Goal: Information Seeking & Learning: Learn about a topic

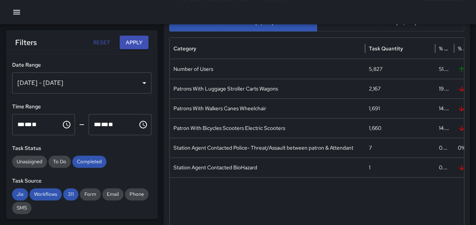
scroll to position [212, 0]
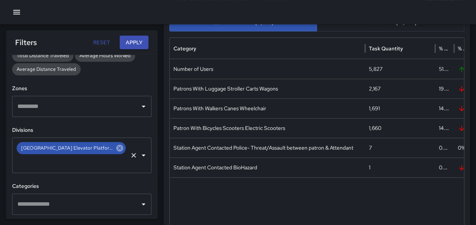
click at [116, 149] on icon at bounding box center [119, 148] width 7 height 7
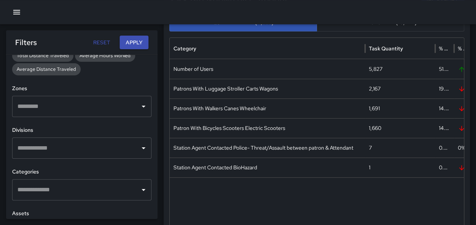
click at [85, 149] on input "text" at bounding box center [76, 148] width 121 height 14
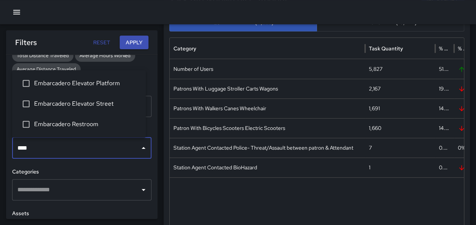
type input "*****"
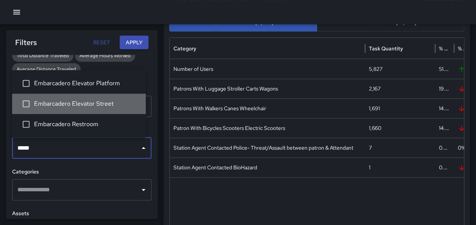
click at [103, 104] on span "Embarcadero Elevator Street" at bounding box center [87, 103] width 106 height 9
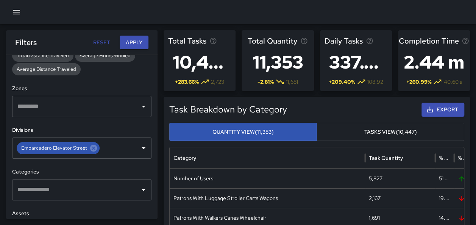
click at [140, 41] on button "Apply" at bounding box center [134, 43] width 29 height 14
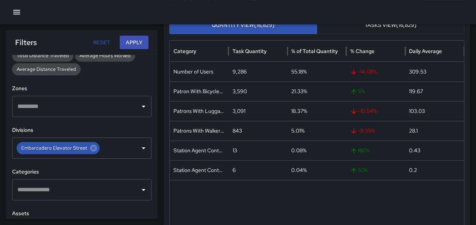
scroll to position [116, 0]
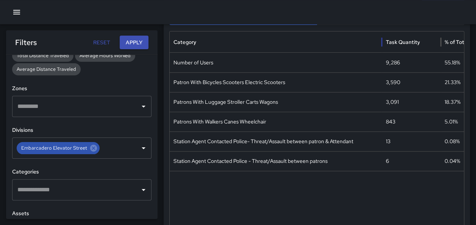
drag, startPoint x: 228, startPoint y: 42, endPoint x: 382, endPoint y: 31, distance: 153.7
click at [382, 31] on div at bounding box center [382, 41] width 4 height 21
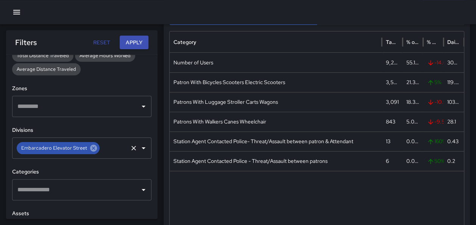
click at [90, 147] on icon at bounding box center [93, 148] width 8 height 8
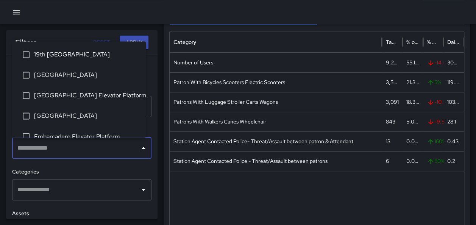
click at [78, 148] on input "text" at bounding box center [76, 148] width 121 height 14
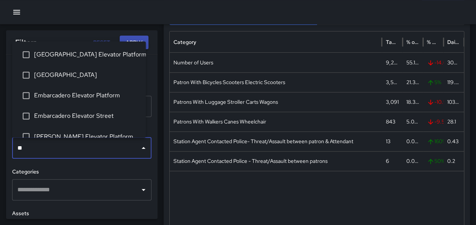
type input "*"
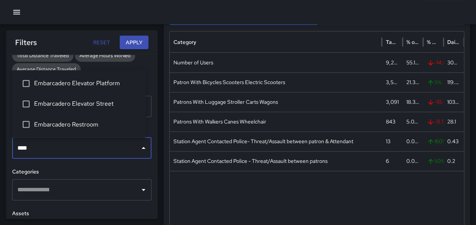
type input "*****"
click at [67, 82] on span "Embarcadero Elevator Platform" at bounding box center [87, 83] width 106 height 9
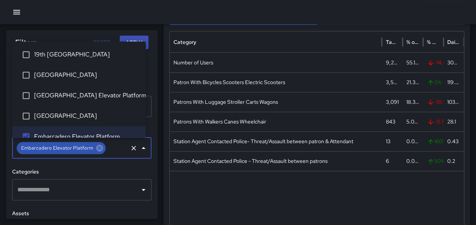
scroll to position [9, 0]
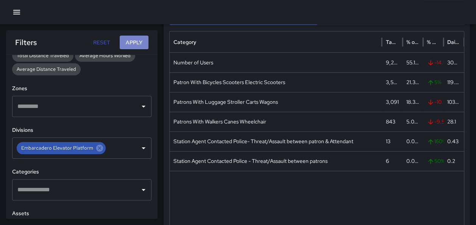
click at [145, 37] on button "Apply" at bounding box center [134, 43] width 29 height 14
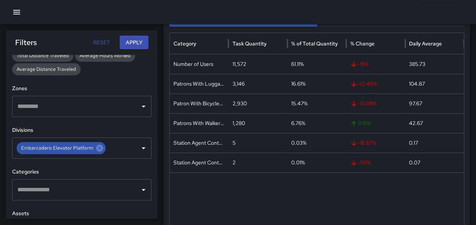
scroll to position [116, 0]
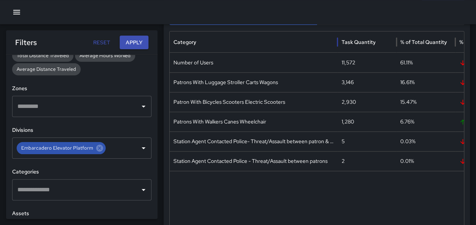
drag, startPoint x: 228, startPoint y: 42, endPoint x: 337, endPoint y: 53, distance: 109.6
click at [337, 53] on div "Category Task Quantity % of Total Quantity % Change Daily Average Number of Use…" at bounding box center [317, 144] width 294 height 226
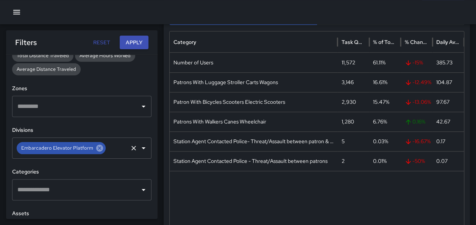
click at [96, 151] on icon at bounding box center [99, 148] width 7 height 7
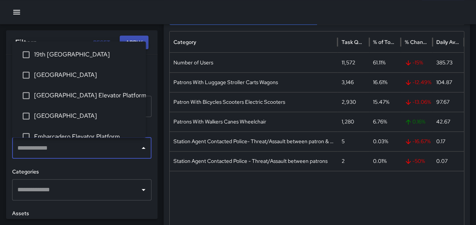
click at [89, 145] on input "text" at bounding box center [76, 148] width 121 height 14
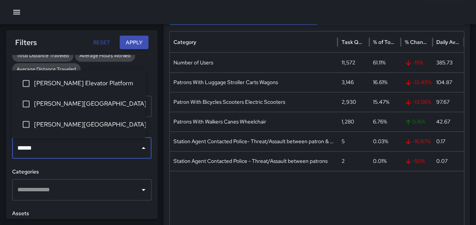
type input "*******"
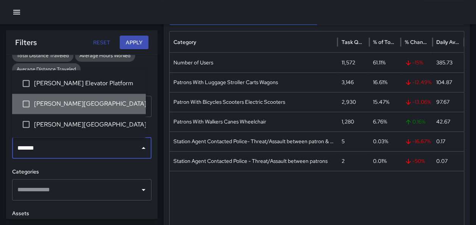
click at [103, 106] on span "[PERSON_NAME][GEOGRAPHIC_DATA]" at bounding box center [87, 103] width 106 height 9
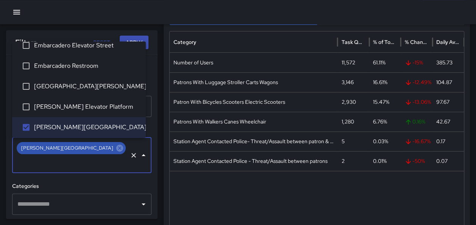
click at [141, 38] on button "Apply" at bounding box center [134, 43] width 29 height 14
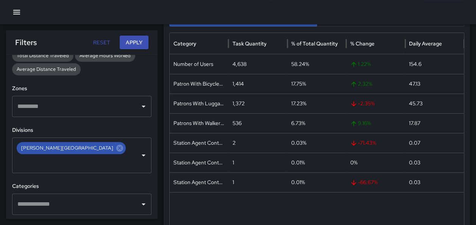
scroll to position [116, 0]
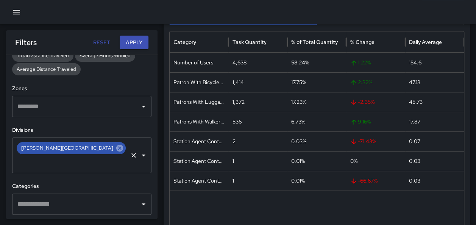
click at [116, 150] on icon at bounding box center [119, 148] width 7 height 7
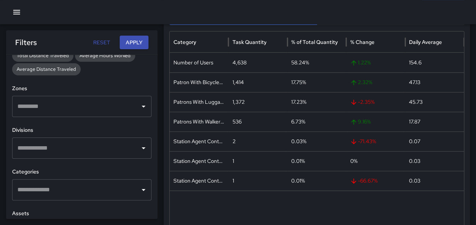
click at [82, 148] on input "text" at bounding box center [76, 148] width 121 height 14
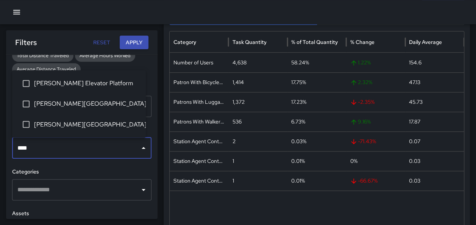
type input "*****"
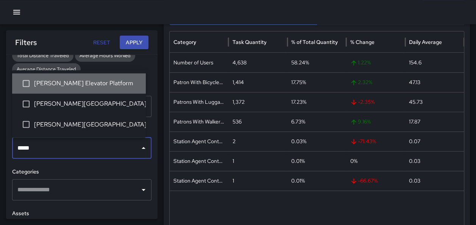
click at [83, 79] on span "[PERSON_NAME] Elevator Platform" at bounding box center [87, 83] width 106 height 9
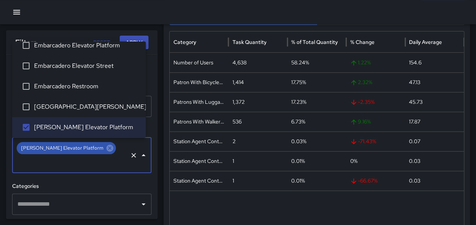
click at [135, 35] on div "Filters Reset Apply" at bounding box center [81, 42] width 151 height 24
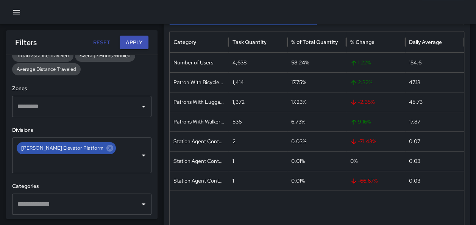
click at [135, 39] on button "Apply" at bounding box center [134, 43] width 29 height 14
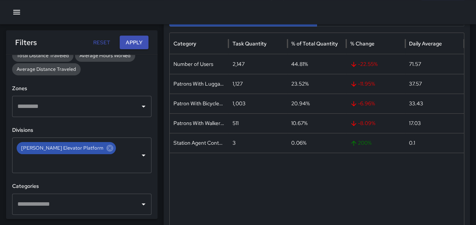
scroll to position [116, 0]
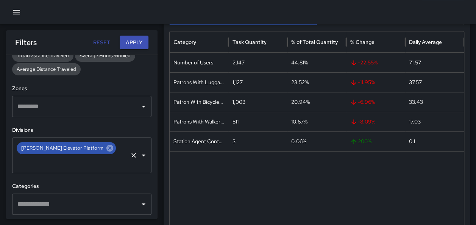
click at [106, 149] on icon at bounding box center [110, 148] width 8 height 8
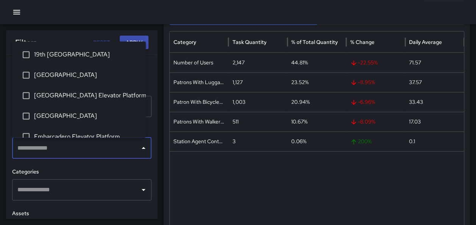
click at [73, 147] on input "text" at bounding box center [76, 148] width 121 height 14
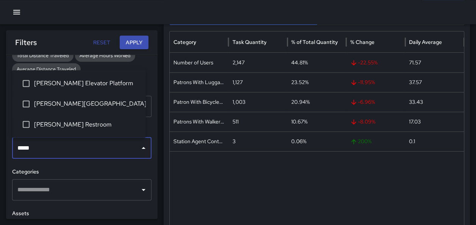
type input "******"
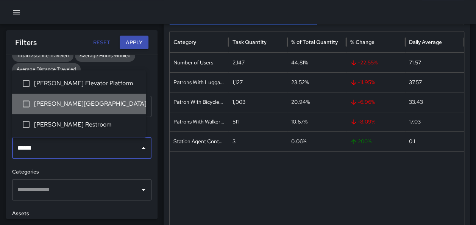
click at [79, 103] on span "[PERSON_NAME][GEOGRAPHIC_DATA]" at bounding box center [87, 103] width 106 height 9
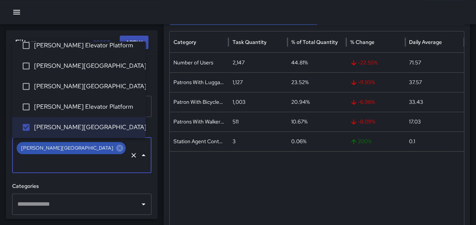
click at [139, 35] on div "Filters Reset Apply" at bounding box center [81, 42] width 151 height 24
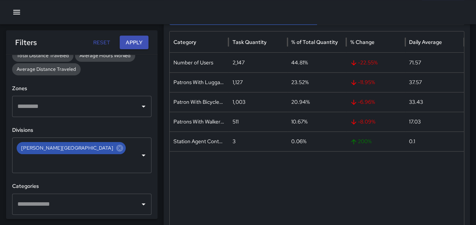
click at [138, 39] on button "Apply" at bounding box center [134, 43] width 29 height 14
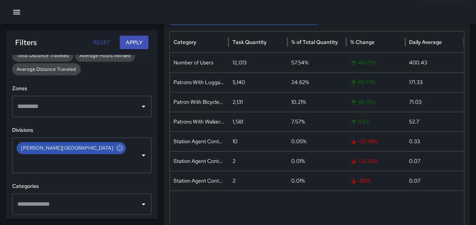
scroll to position [116, 0]
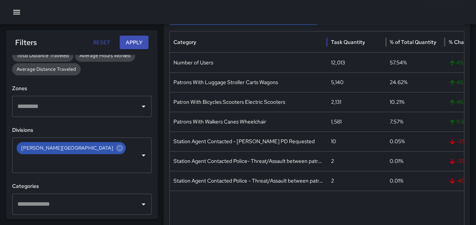
drag, startPoint x: 226, startPoint y: 43, endPoint x: 325, endPoint y: 48, distance: 98.5
click at [325, 48] on div at bounding box center [327, 41] width 4 height 21
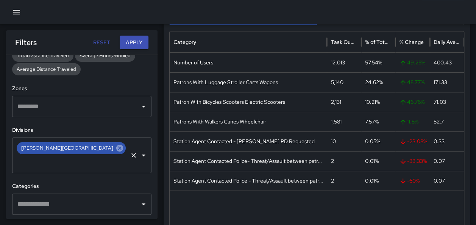
click at [115, 146] on icon at bounding box center [119, 148] width 8 height 8
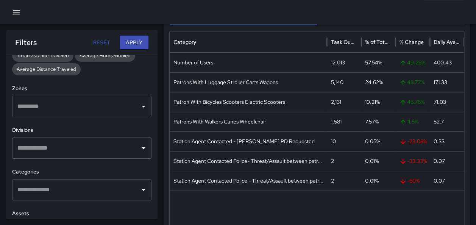
click at [100, 147] on input "text" at bounding box center [76, 148] width 121 height 14
click at [66, 145] on input "text" at bounding box center [76, 148] width 121 height 14
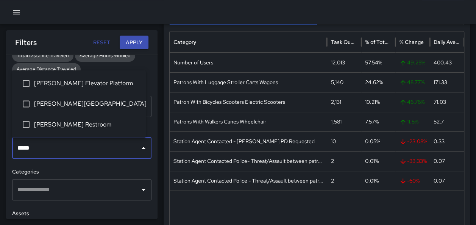
type input "******"
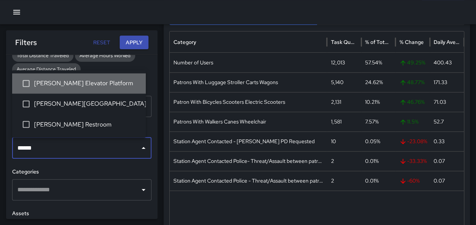
click at [77, 89] on li "[PERSON_NAME] Elevator Platform" at bounding box center [79, 83] width 134 height 20
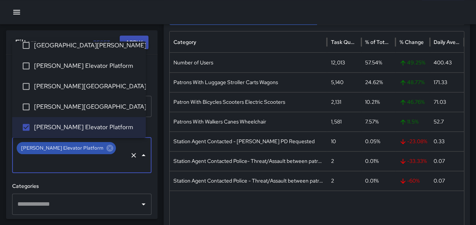
click at [145, 36] on button "Apply" at bounding box center [134, 43] width 29 height 14
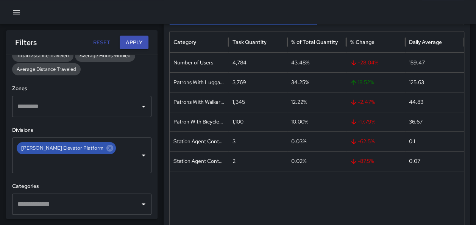
scroll to position [116, 0]
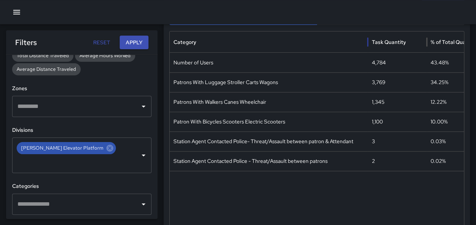
drag, startPoint x: 228, startPoint y: 38, endPoint x: 361, endPoint y: 60, distance: 134.6
click at [366, 61] on div "Category Task Quantity % of Total Quantity % Change Daily Average Number of Use…" at bounding box center [317, 144] width 294 height 226
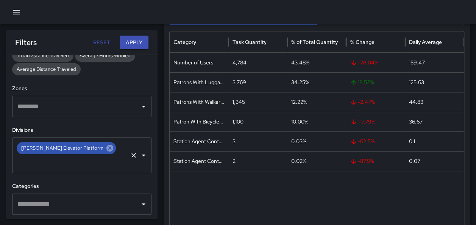
click at [106, 148] on icon at bounding box center [109, 148] width 7 height 7
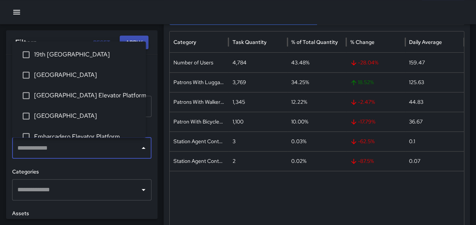
click at [64, 148] on input "text" at bounding box center [76, 148] width 121 height 14
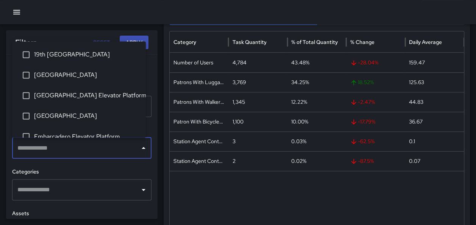
drag, startPoint x: 81, startPoint y: 145, endPoint x: 76, endPoint y: 143, distance: 4.7
click at [79, 145] on input "text" at bounding box center [76, 148] width 121 height 14
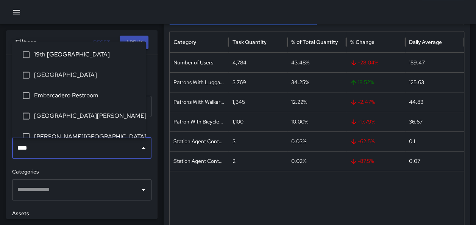
type input "*****"
click at [60, 58] on span "19th [GEOGRAPHIC_DATA]" at bounding box center [87, 54] width 106 height 9
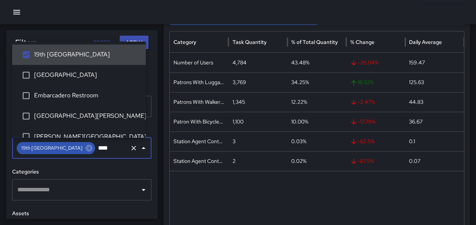
type input "*****"
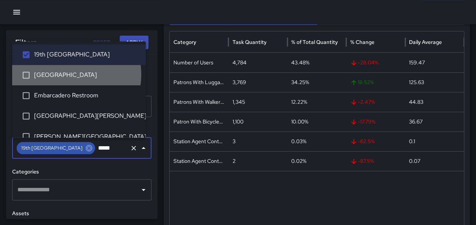
click at [67, 74] on span "[GEOGRAPHIC_DATA]" at bounding box center [87, 75] width 106 height 9
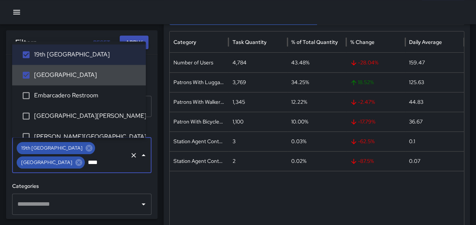
type input "*****"
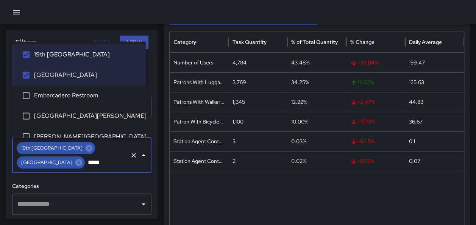
click at [80, 93] on span "Embarcadero Restroom" at bounding box center [87, 95] width 106 height 9
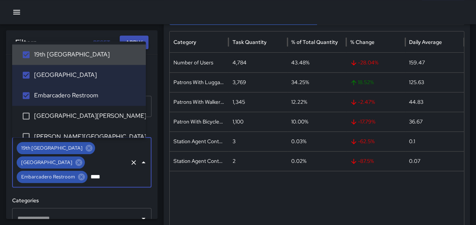
type input "*****"
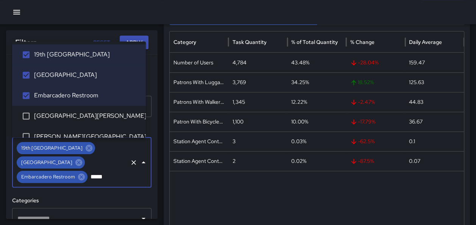
click at [81, 109] on li "[GEOGRAPHIC_DATA][PERSON_NAME]" at bounding box center [79, 116] width 134 height 20
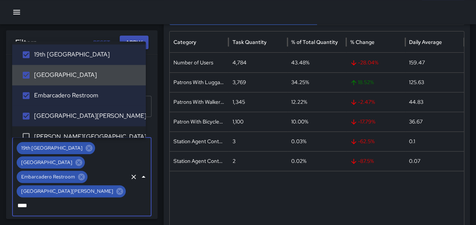
type input "*****"
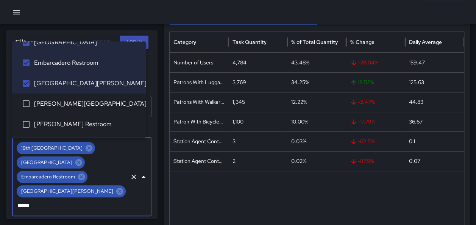
click at [87, 103] on span "[PERSON_NAME][GEOGRAPHIC_DATA]" at bounding box center [87, 104] width 106 height 9
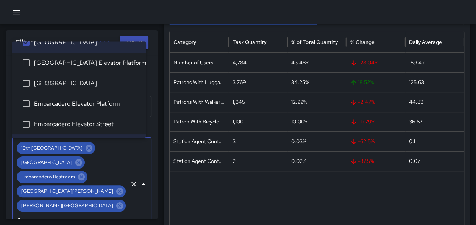
scroll to position [3, 0]
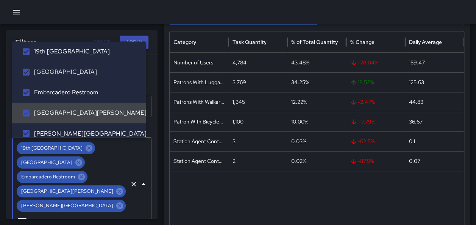
type input "*****"
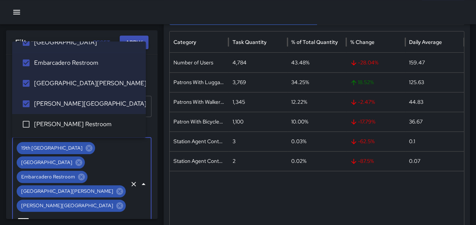
click at [76, 119] on li "[PERSON_NAME] Restroom" at bounding box center [79, 124] width 134 height 20
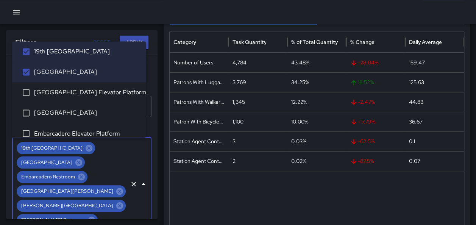
scroll to position [217, 0]
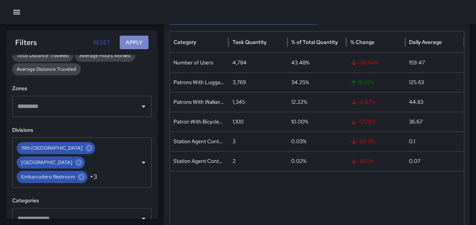
click at [134, 42] on button "Apply" at bounding box center [134, 43] width 29 height 14
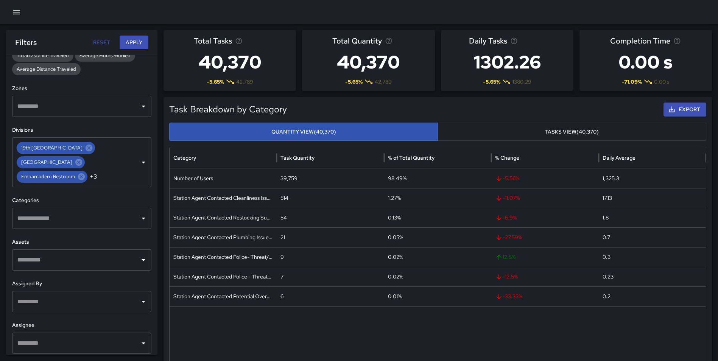
scroll to position [217, 0]
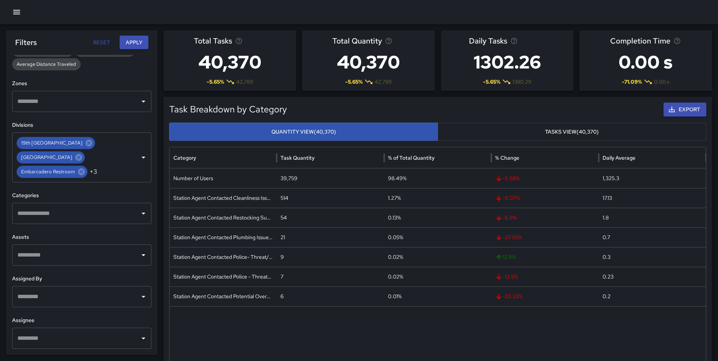
click at [64, 215] on input "text" at bounding box center [76, 213] width 121 height 14
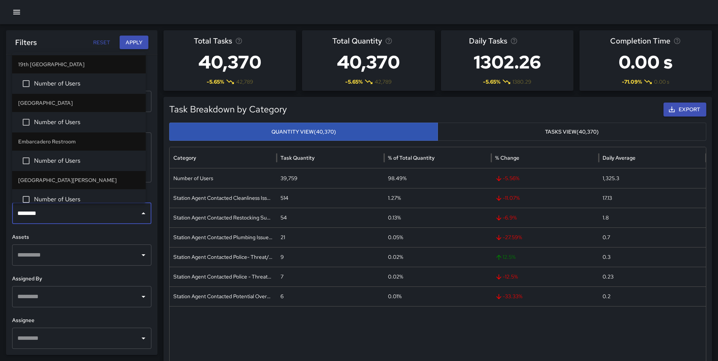
type input "*********"
drag, startPoint x: 102, startPoint y: 80, endPoint x: 98, endPoint y: 85, distance: 6.0
click at [100, 80] on span "Number of Users" at bounding box center [87, 83] width 106 height 9
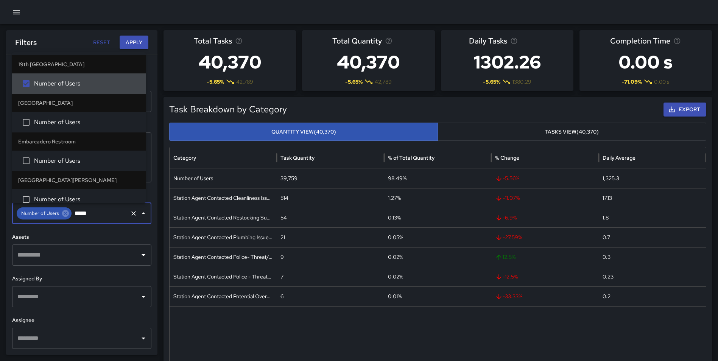
type input "******"
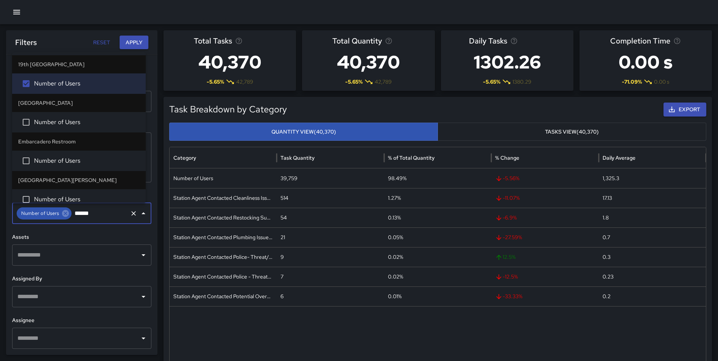
click at [73, 122] on span "Number of Users" at bounding box center [87, 122] width 106 height 9
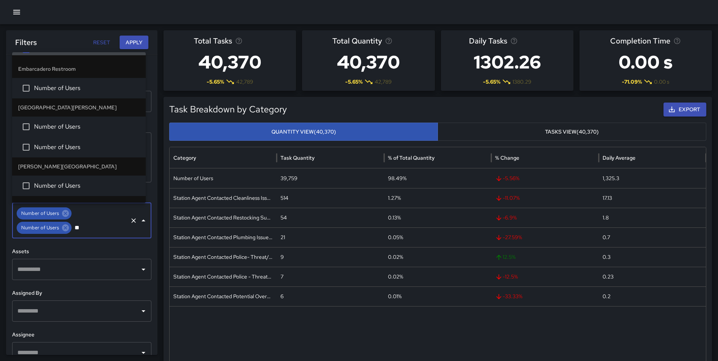
scroll to position [0, 0]
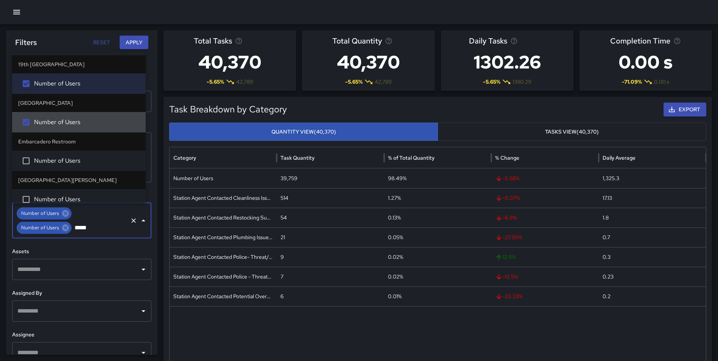
type input "******"
click at [68, 161] on span "Number of Users" at bounding box center [87, 160] width 106 height 9
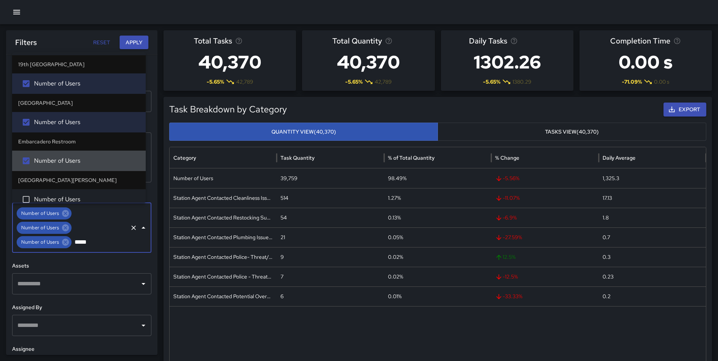
type input "******"
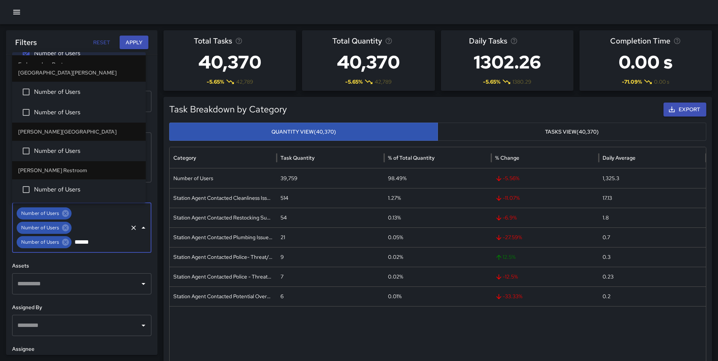
click at [62, 92] on span "Number of Users" at bounding box center [87, 91] width 106 height 9
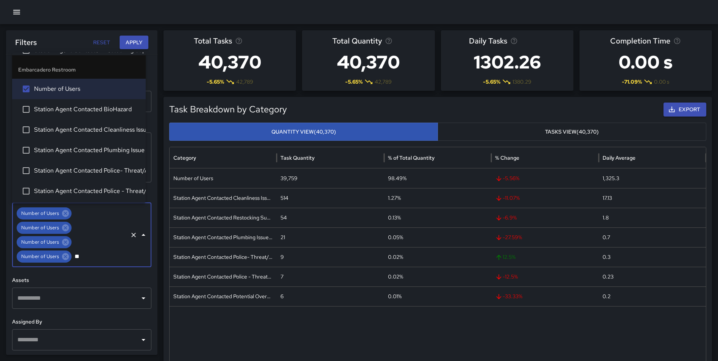
scroll to position [72, 0]
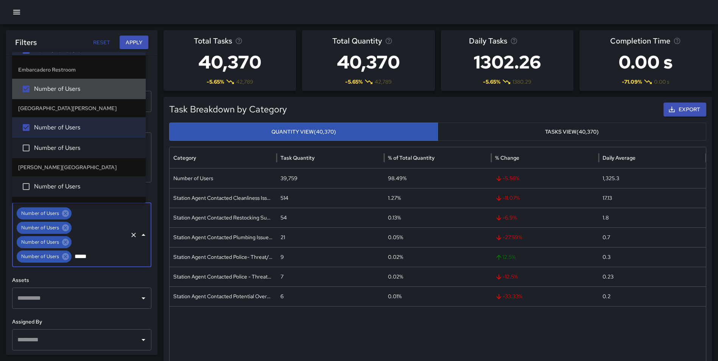
type input "******"
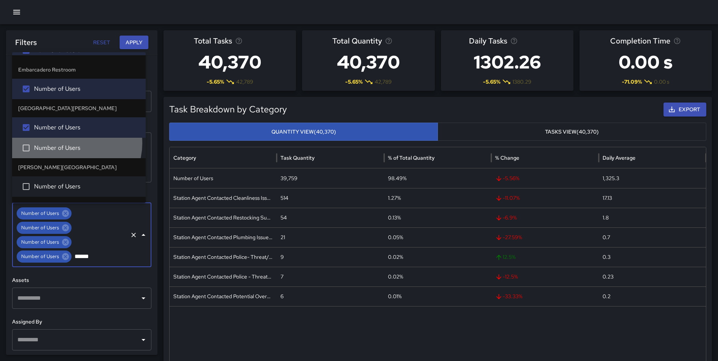
click at [73, 143] on li "Number of Users" at bounding box center [79, 148] width 134 height 20
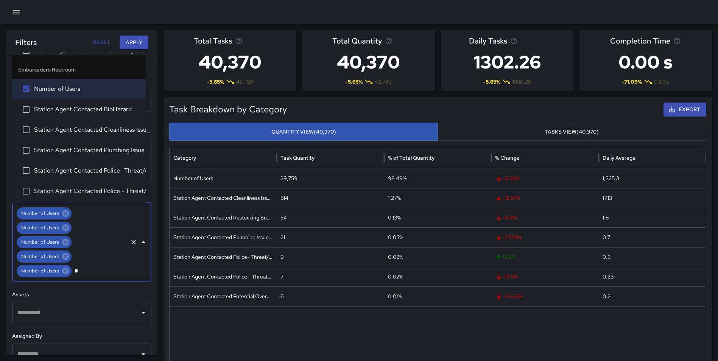
scroll to position [276, 0]
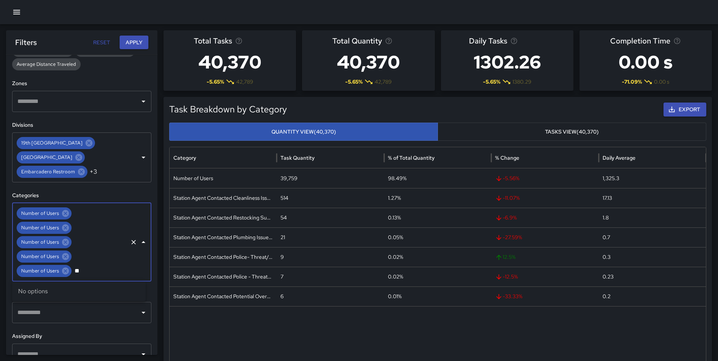
type input "*"
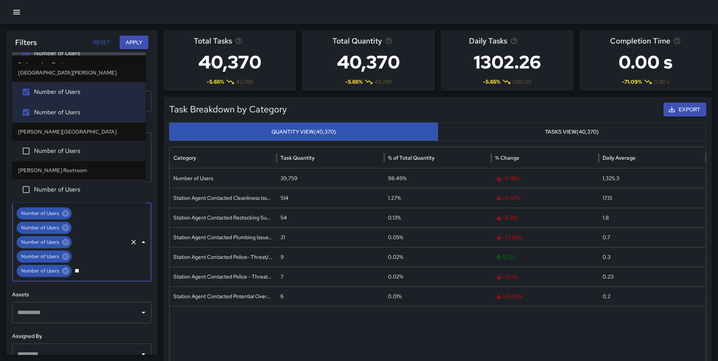
scroll to position [0, 0]
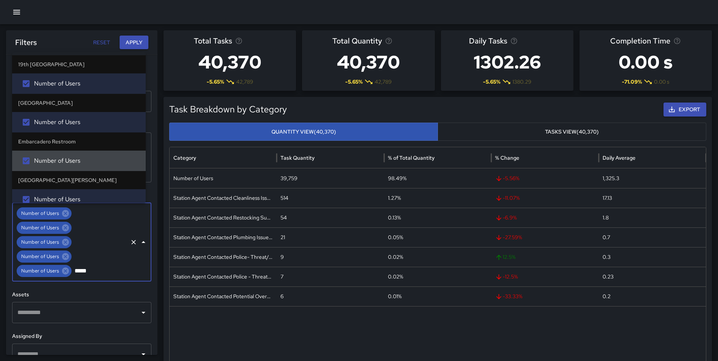
type input "******"
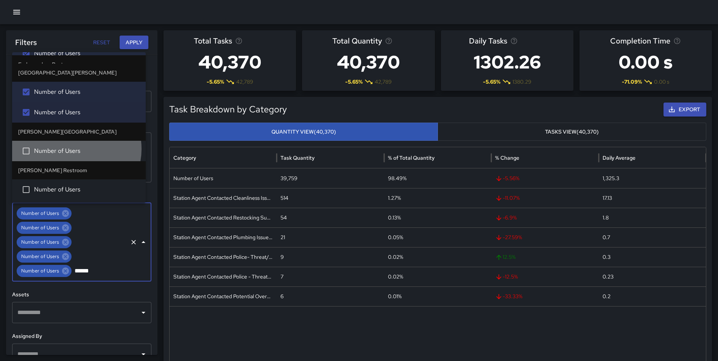
click at [75, 149] on span "Number of Users" at bounding box center [87, 150] width 106 height 9
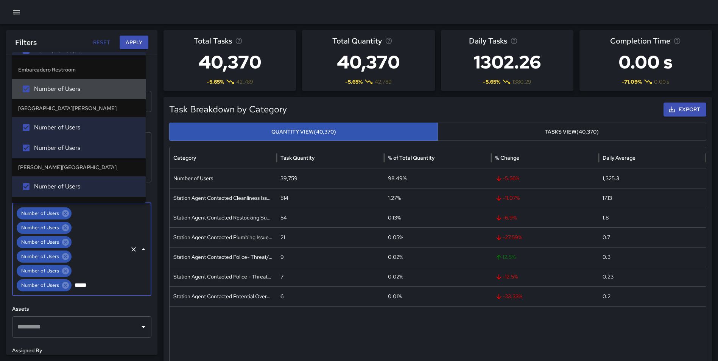
type input "******"
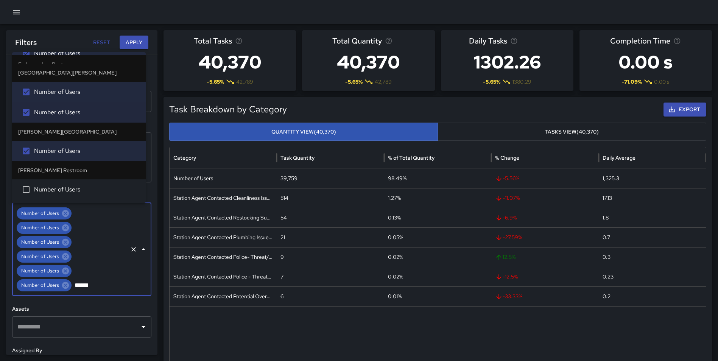
click at [72, 189] on span "Number of Users" at bounding box center [87, 189] width 106 height 9
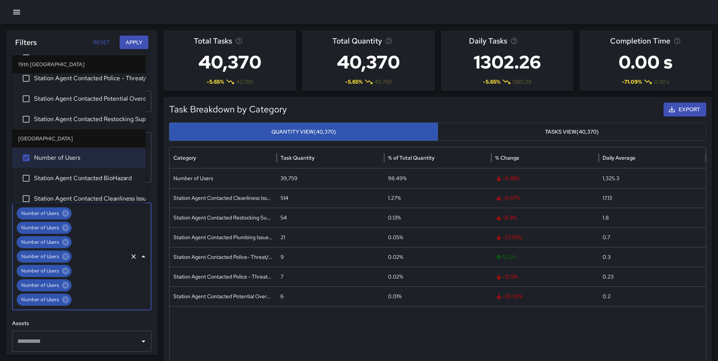
scroll to position [358, 0]
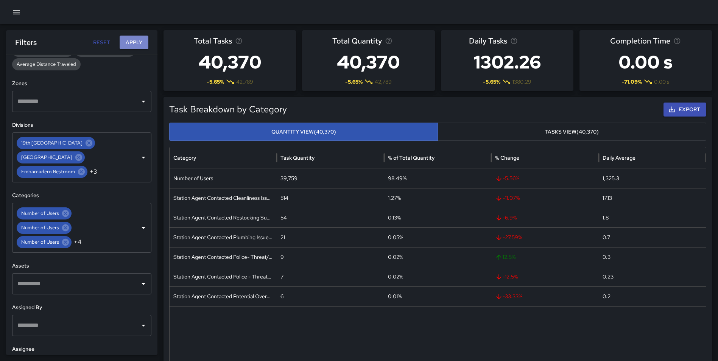
click at [128, 42] on button "Apply" at bounding box center [134, 43] width 29 height 14
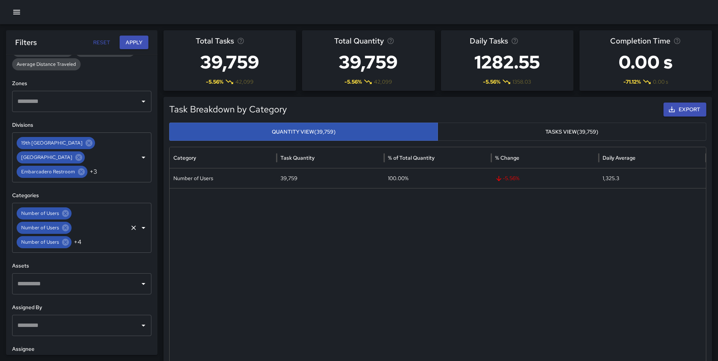
click at [131, 224] on icon "Clear" at bounding box center [133, 228] width 5 height 5
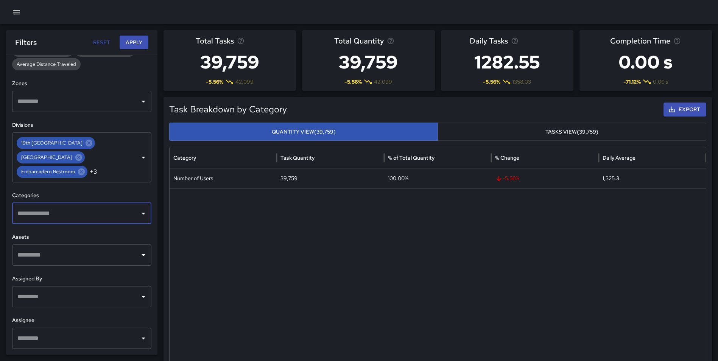
click at [131, 40] on button "Apply" at bounding box center [134, 43] width 29 height 14
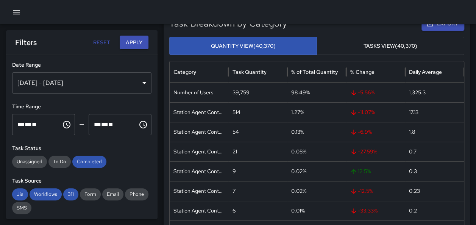
scroll to position [100, 0]
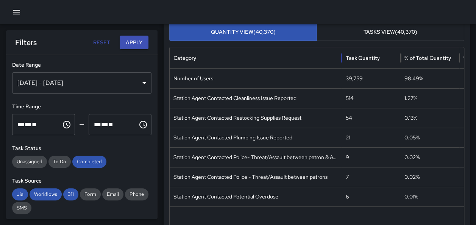
drag, startPoint x: 227, startPoint y: 58, endPoint x: 340, endPoint y: 56, distance: 113.2
click at [340, 56] on div at bounding box center [342, 57] width 4 height 21
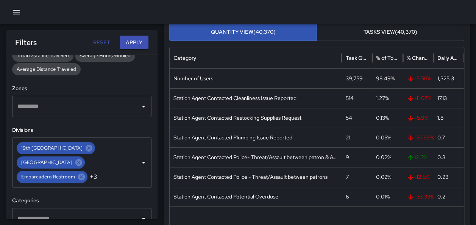
scroll to position [217, 0]
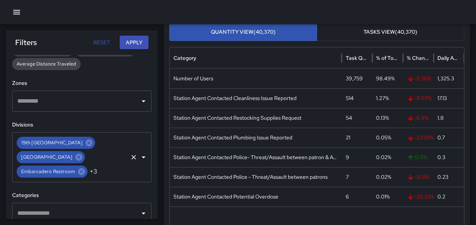
click at [130, 156] on icon "Clear" at bounding box center [134, 157] width 8 height 8
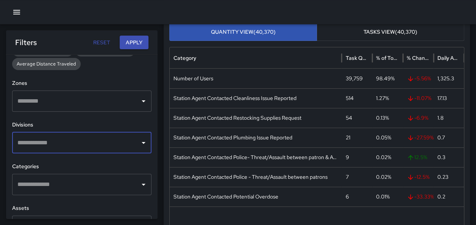
click at [55, 142] on input "text" at bounding box center [76, 143] width 121 height 14
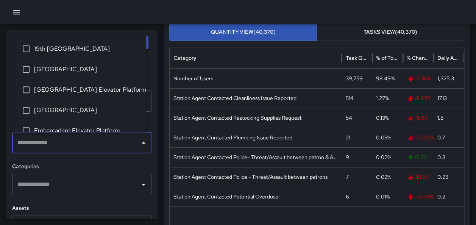
type input "*"
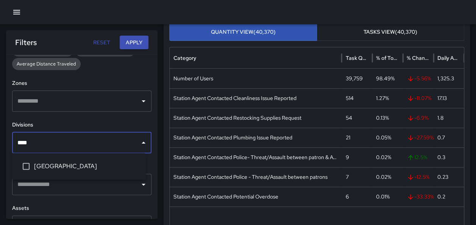
type input "*****"
click at [77, 166] on span "[GEOGRAPHIC_DATA]" at bounding box center [87, 166] width 106 height 9
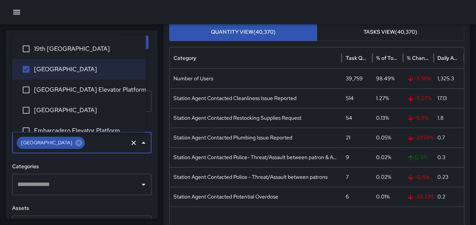
scroll to position [0, 0]
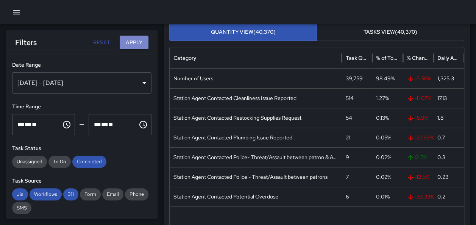
click at [136, 44] on button "Apply" at bounding box center [134, 43] width 29 height 14
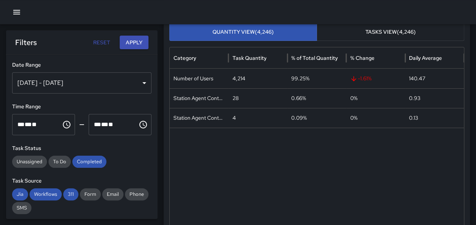
scroll to position [100, 0]
drag, startPoint x: 151, startPoint y: 103, endPoint x: 156, endPoint y: 112, distance: 10.2
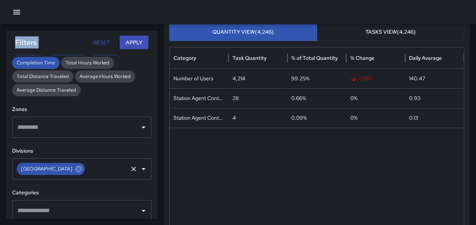
scroll to position [194, 0]
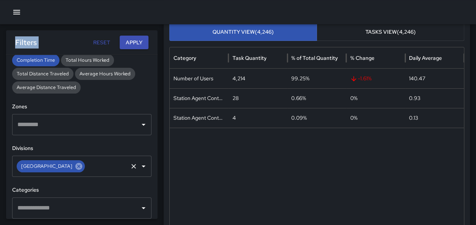
click at [75, 167] on icon at bounding box center [79, 166] width 8 height 8
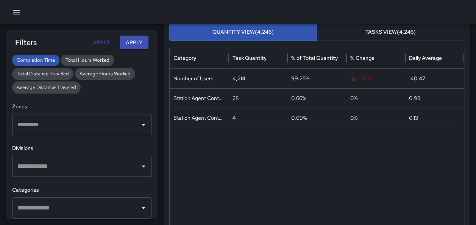
click at [68, 166] on input "text" at bounding box center [76, 166] width 121 height 14
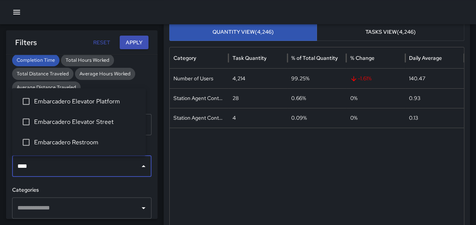
type input "*****"
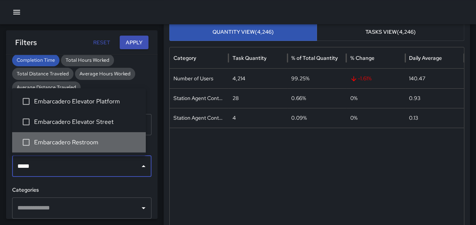
click at [98, 145] on span "Embarcadero Restroom" at bounding box center [87, 142] width 106 height 9
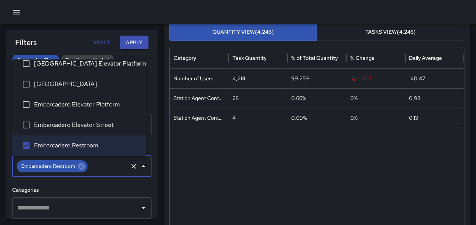
click at [135, 40] on button "Apply" at bounding box center [134, 43] width 29 height 14
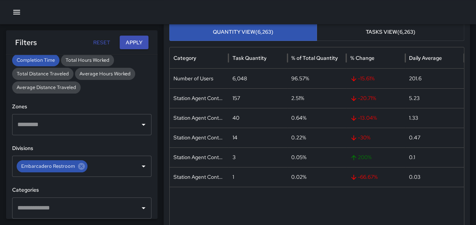
scroll to position [100, 0]
click at [78, 165] on icon at bounding box center [81, 166] width 7 height 7
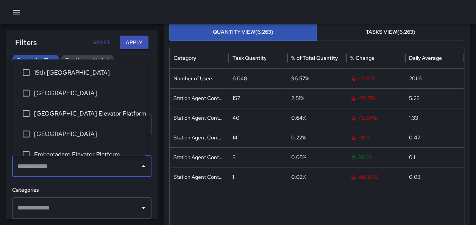
click at [70, 166] on input "text" at bounding box center [76, 166] width 121 height 14
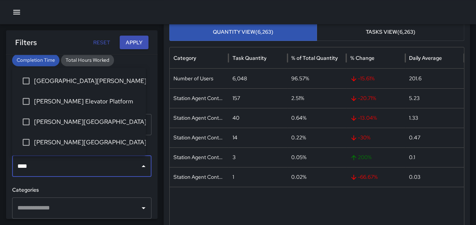
type input "*****"
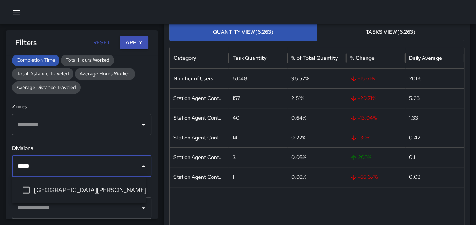
click at [99, 190] on span "[GEOGRAPHIC_DATA][PERSON_NAME]" at bounding box center [87, 189] width 106 height 9
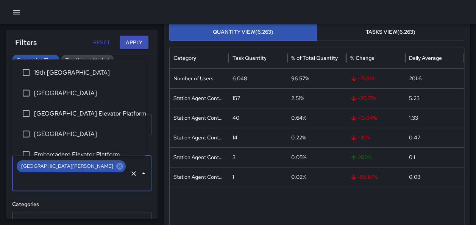
scroll to position [70, 0]
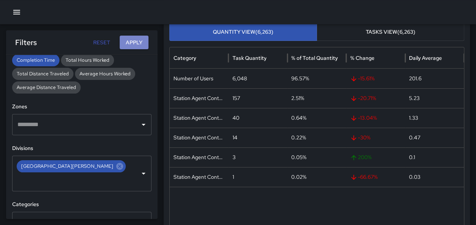
click at [137, 41] on button "Apply" at bounding box center [134, 43] width 29 height 14
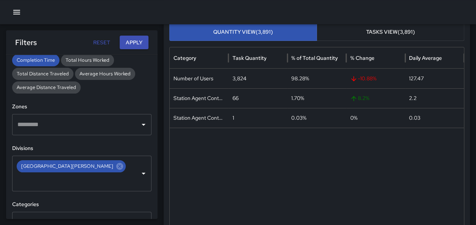
scroll to position [100, 0]
click at [116, 165] on icon at bounding box center [119, 166] width 7 height 7
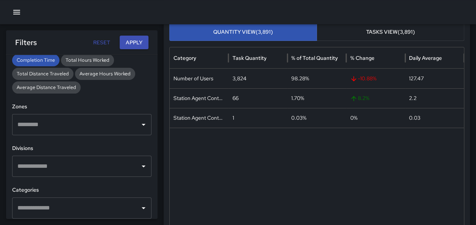
click at [78, 165] on input "text" at bounding box center [76, 166] width 121 height 14
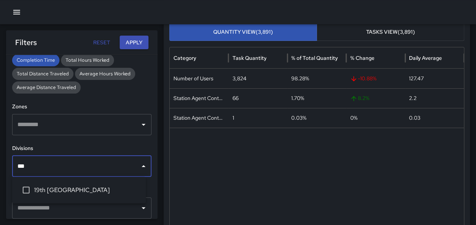
type input "****"
click at [74, 193] on span "19th [GEOGRAPHIC_DATA]" at bounding box center [87, 189] width 106 height 9
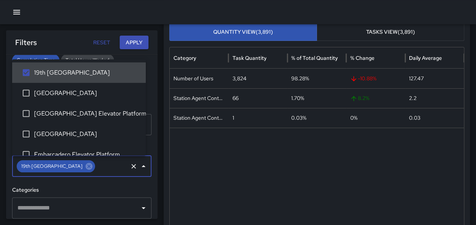
click at [133, 40] on button "Apply" at bounding box center [134, 43] width 29 height 14
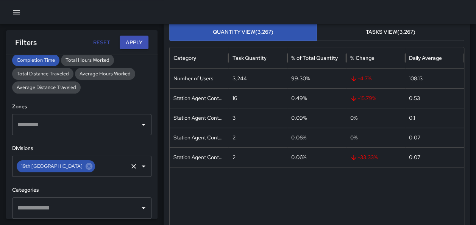
click at [85, 170] on icon at bounding box center [89, 166] width 8 height 8
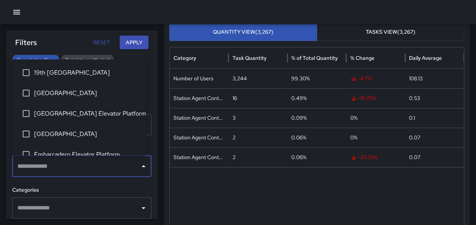
click at [62, 164] on input "text" at bounding box center [76, 166] width 121 height 14
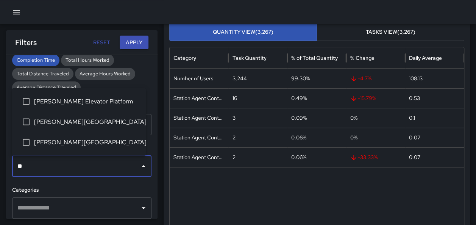
type input "***"
click at [94, 139] on span "[PERSON_NAME][GEOGRAPHIC_DATA]" at bounding box center [87, 142] width 106 height 9
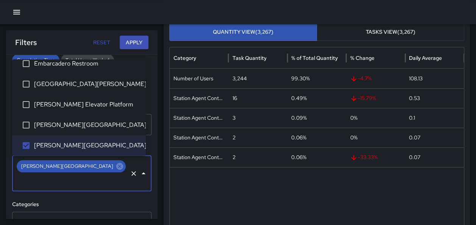
click at [138, 42] on button "Apply" at bounding box center [134, 43] width 29 height 14
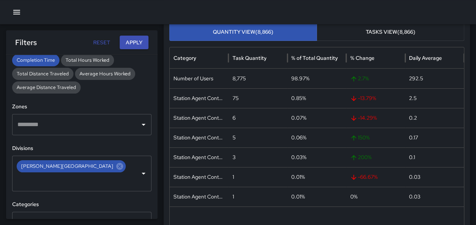
scroll to position [100, 0]
click at [115, 167] on icon at bounding box center [119, 166] width 8 height 8
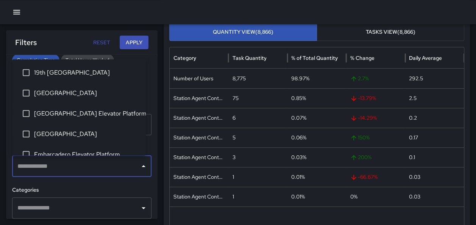
click at [70, 167] on input "text" at bounding box center [76, 166] width 121 height 14
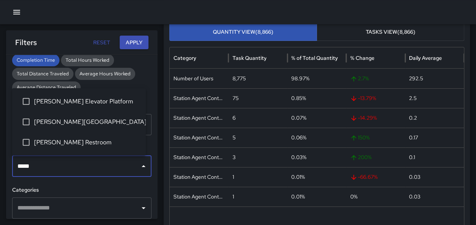
type input "******"
click at [77, 136] on li "[PERSON_NAME] Restroom" at bounding box center [79, 142] width 134 height 20
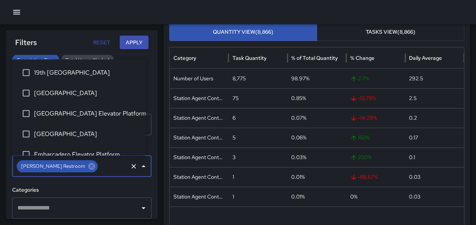
scroll to position [193, 0]
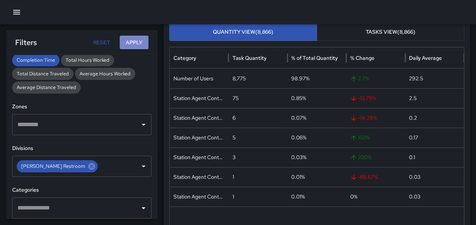
drag, startPoint x: 142, startPoint y: 43, endPoint x: 106, endPoint y: 44, distance: 36.4
click at [139, 44] on button "Apply" at bounding box center [134, 43] width 29 height 14
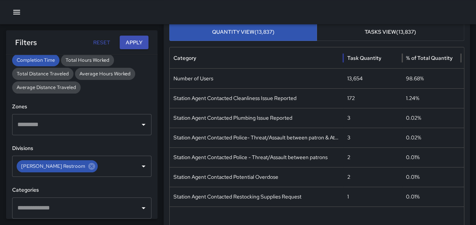
drag, startPoint x: 229, startPoint y: 62, endPoint x: 344, endPoint y: 60, distance: 115.5
click at [344, 60] on div at bounding box center [343, 57] width 4 height 21
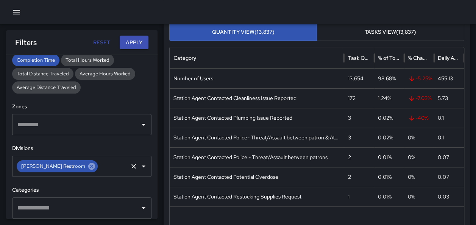
click at [88, 166] on icon at bounding box center [91, 166] width 7 height 7
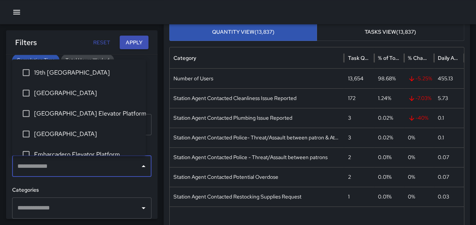
click at [67, 166] on input "text" at bounding box center [76, 166] width 121 height 14
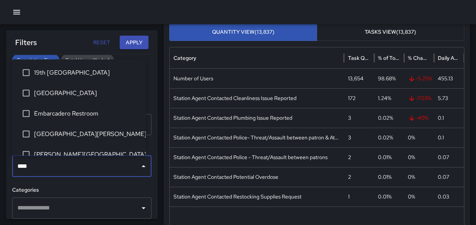
type input "*****"
click at [87, 76] on span "19th [GEOGRAPHIC_DATA]" at bounding box center [87, 72] width 106 height 9
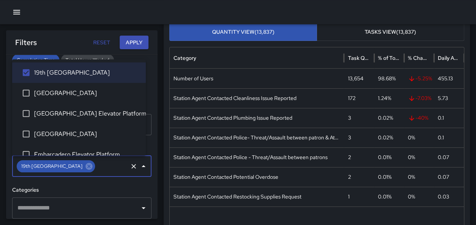
click at [83, 90] on span "[GEOGRAPHIC_DATA]" at bounding box center [87, 93] width 106 height 9
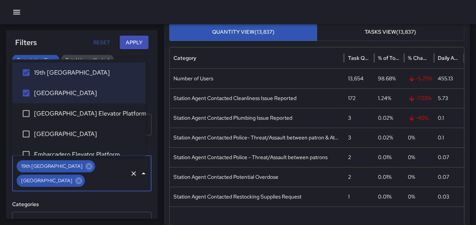
click at [83, 109] on span "[GEOGRAPHIC_DATA] Elevator Platform" at bounding box center [87, 113] width 106 height 9
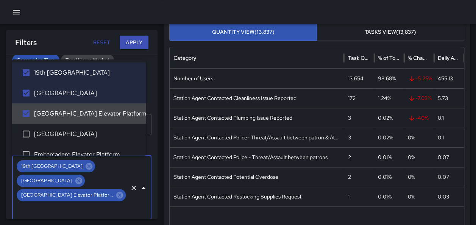
click at [88, 110] on span "[GEOGRAPHIC_DATA] Elevator Platform" at bounding box center [87, 113] width 106 height 9
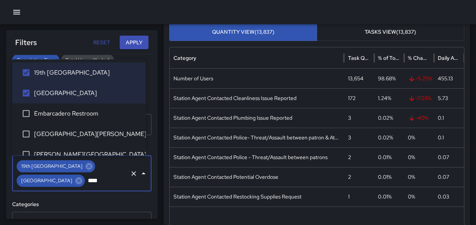
type input "*****"
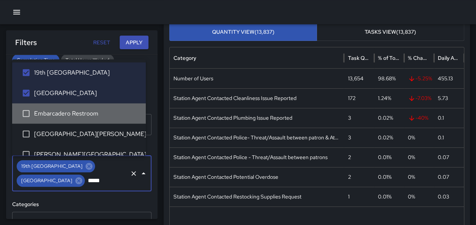
click at [88, 118] on span "Embarcadero Restroom" at bounding box center [87, 113] width 106 height 9
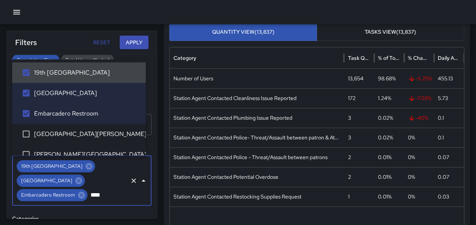
type input "*****"
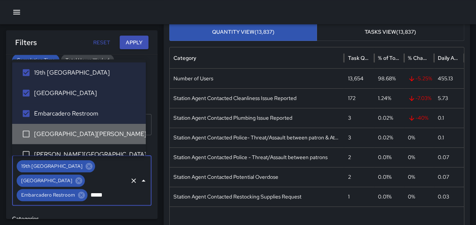
click at [84, 129] on span "[GEOGRAPHIC_DATA][PERSON_NAME]" at bounding box center [87, 133] width 106 height 9
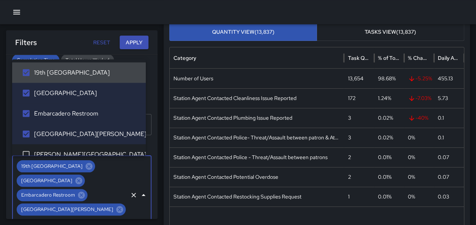
type input "*****"
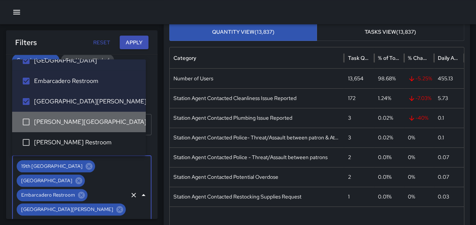
click at [80, 119] on span "[PERSON_NAME][GEOGRAPHIC_DATA]" at bounding box center [87, 121] width 106 height 9
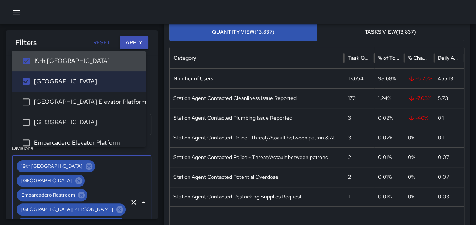
scroll to position [202, 0]
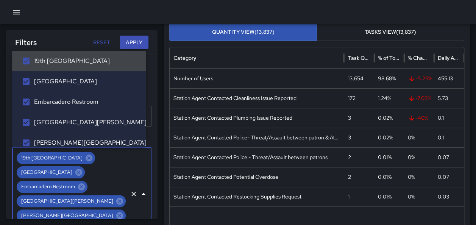
type input "*****"
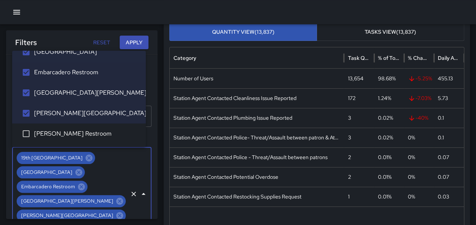
drag, startPoint x: 63, startPoint y: 128, endPoint x: 132, endPoint y: 71, distance: 89.2
click at [62, 128] on li "[PERSON_NAME] Restroom" at bounding box center [79, 133] width 134 height 20
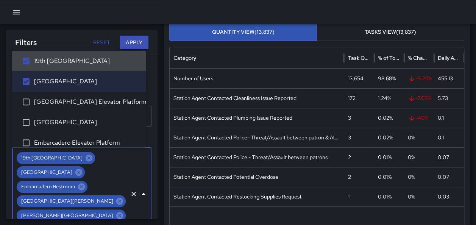
click at [134, 42] on button "Apply" at bounding box center [134, 43] width 29 height 14
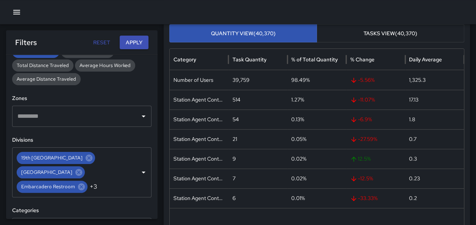
scroll to position [100, 0]
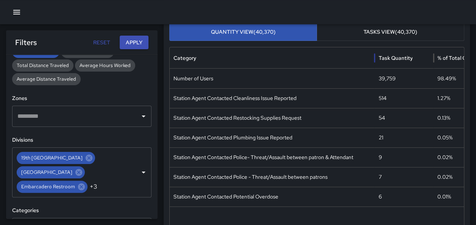
drag, startPoint x: 229, startPoint y: 56, endPoint x: 375, endPoint y: 78, distance: 147.7
click at [375, 78] on div "Category Task Quantity % of Total Quantity % Change Daily Average Number of Use…" at bounding box center [317, 160] width 294 height 226
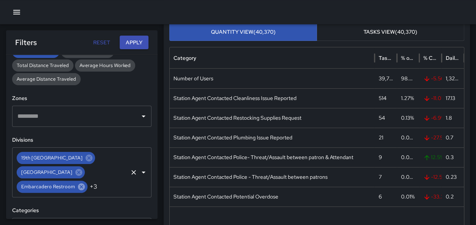
click at [81, 187] on icon at bounding box center [81, 186] width 7 height 7
click at [81, 186] on div "[GEOGRAPHIC_DATA][PERSON_NAME]" at bounding box center [71, 187] width 109 height 12
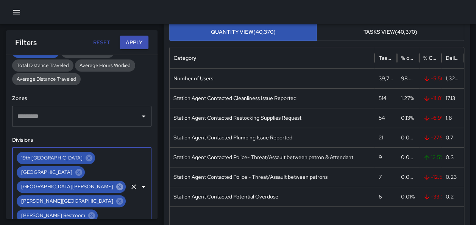
click at [115, 185] on icon at bounding box center [119, 186] width 8 height 8
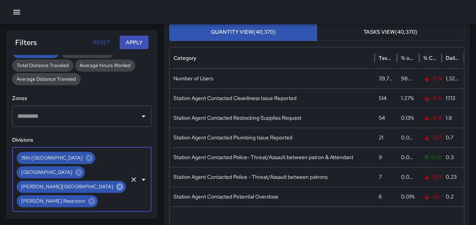
click at [116, 185] on icon at bounding box center [119, 186] width 7 height 7
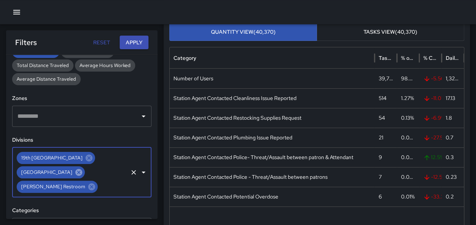
drag, startPoint x: 64, startPoint y: 184, endPoint x: 70, endPoint y: 174, distance: 11.9
click at [88, 184] on icon at bounding box center [91, 186] width 7 height 7
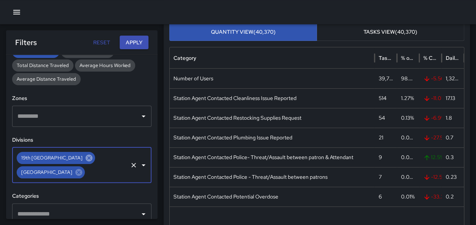
click at [86, 155] on icon at bounding box center [89, 157] width 7 height 7
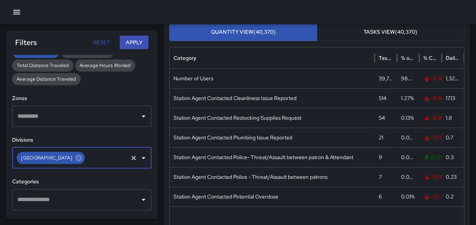
click at [137, 41] on button "Apply" at bounding box center [134, 43] width 29 height 14
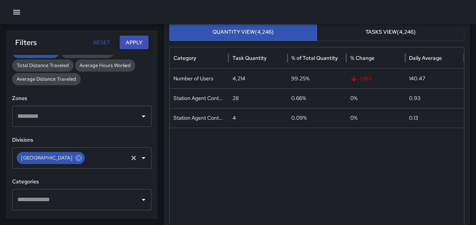
click at [75, 158] on icon at bounding box center [79, 158] width 8 height 8
click at [72, 156] on input "text" at bounding box center [76, 158] width 121 height 14
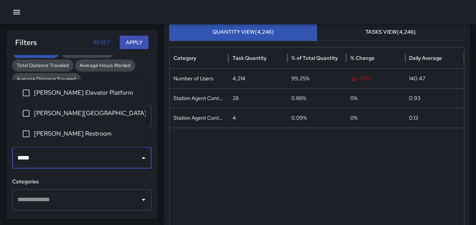
type input "******"
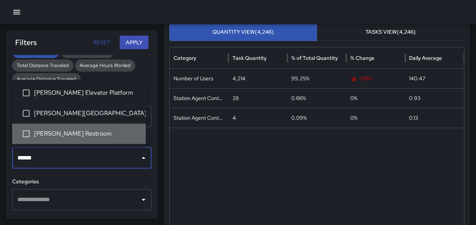
click at [82, 129] on li "[PERSON_NAME] Restroom" at bounding box center [79, 133] width 134 height 20
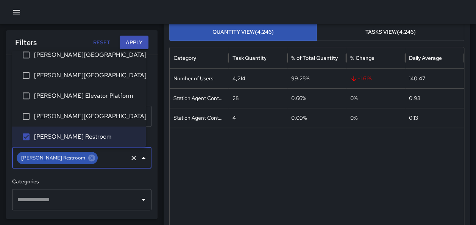
click at [128, 42] on button "Apply" at bounding box center [134, 43] width 29 height 14
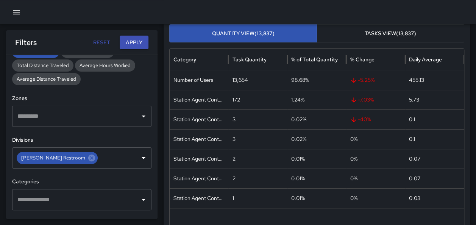
scroll to position [100, 0]
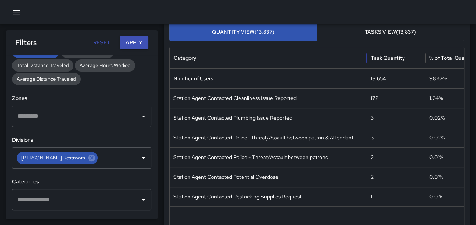
drag, startPoint x: 229, startPoint y: 58, endPoint x: 367, endPoint y: 65, distance: 138.3
click at [367, 65] on div at bounding box center [367, 57] width 4 height 21
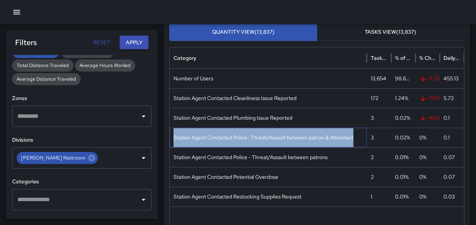
drag, startPoint x: 356, startPoint y: 138, endPoint x: 173, endPoint y: 136, distance: 182.8
click at [173, 136] on div "Station Agent Contacted Police- Threat/Assault between patron & Attendant" at bounding box center [268, 138] width 197 height 20
copy div "Station Agent Contacted Police- Threat/Assault between patron & Attendant"
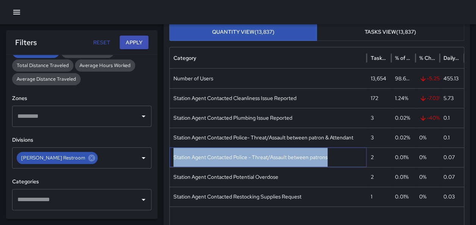
drag, startPoint x: 337, startPoint y: 157, endPoint x: 172, endPoint y: 154, distance: 164.7
click at [172, 154] on div "Station Agent Contacted Police - Threat/Assault between patrons" at bounding box center [268, 157] width 197 height 20
copy div "Station Agent Contacted Police - Threat/Assault between patrons"
click at [88, 158] on icon at bounding box center [91, 157] width 7 height 7
click at [62, 158] on input "text" at bounding box center [76, 158] width 121 height 14
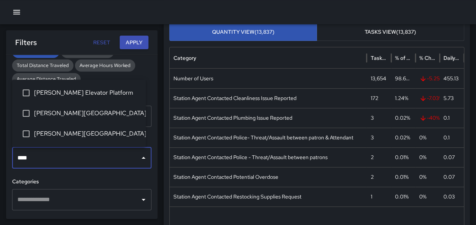
type input "*****"
click at [79, 136] on span "[PERSON_NAME][GEOGRAPHIC_DATA]" at bounding box center [87, 133] width 106 height 9
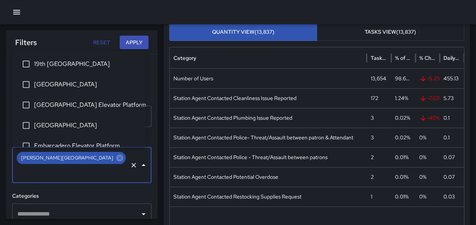
scroll to position [132, 0]
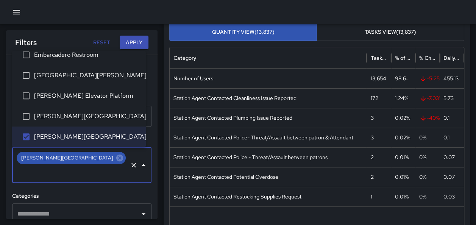
click at [125, 43] on button "Apply" at bounding box center [134, 43] width 29 height 14
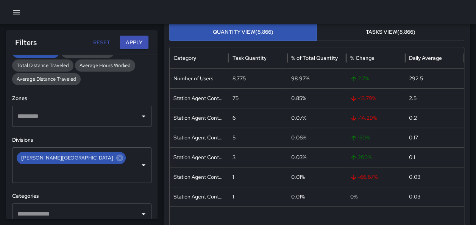
scroll to position [100, 0]
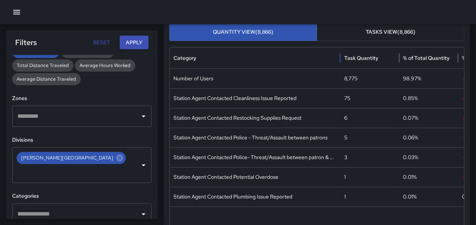
drag, startPoint x: 229, startPoint y: 57, endPoint x: 341, endPoint y: 47, distance: 112.2
click at [341, 47] on div "Category Task Quantity % of Total Quantity % Change Daily Average Number of Use…" at bounding box center [316, 160] width 295 height 227
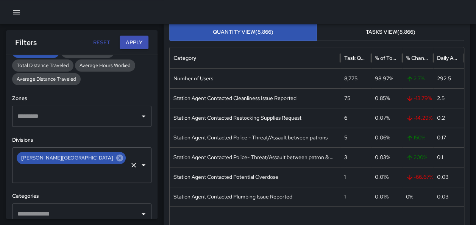
click at [116, 159] on icon at bounding box center [119, 157] width 7 height 7
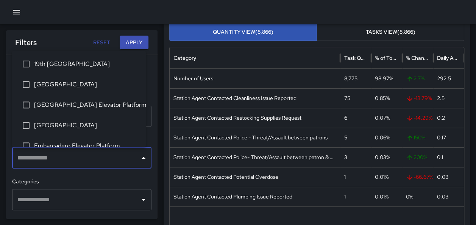
click at [64, 162] on input "text" at bounding box center [76, 158] width 121 height 14
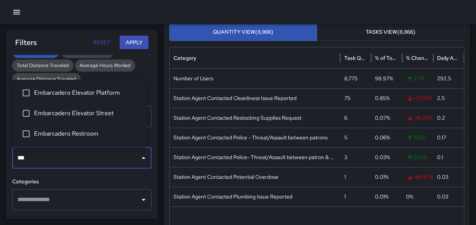
type input "****"
click at [54, 132] on span "Embarcadero Restroom" at bounding box center [87, 133] width 106 height 9
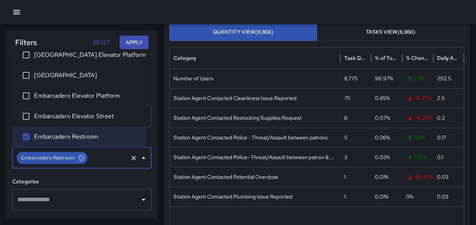
click at [126, 40] on button "Apply" at bounding box center [134, 43] width 29 height 14
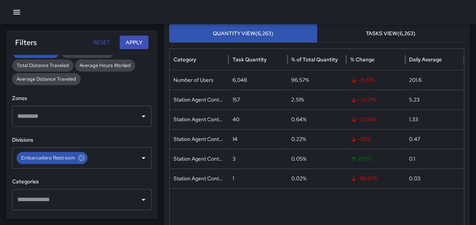
scroll to position [100, 0]
